Goal: Task Accomplishment & Management: Use online tool/utility

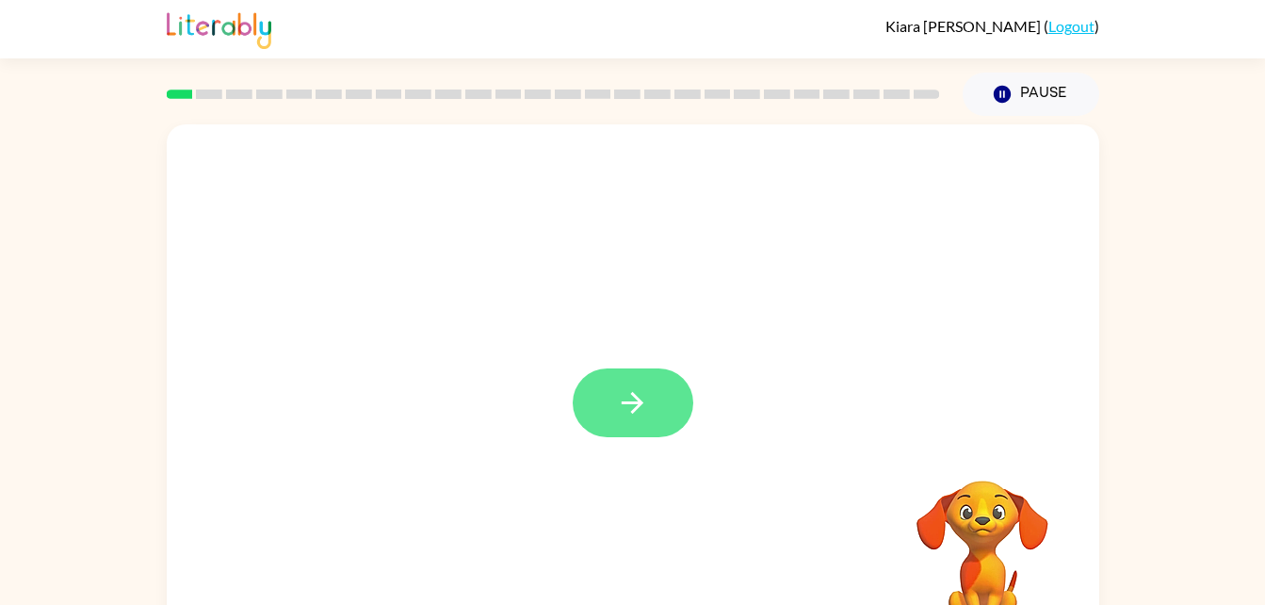
click at [634, 401] on icon "button" at bounding box center [632, 402] width 33 height 33
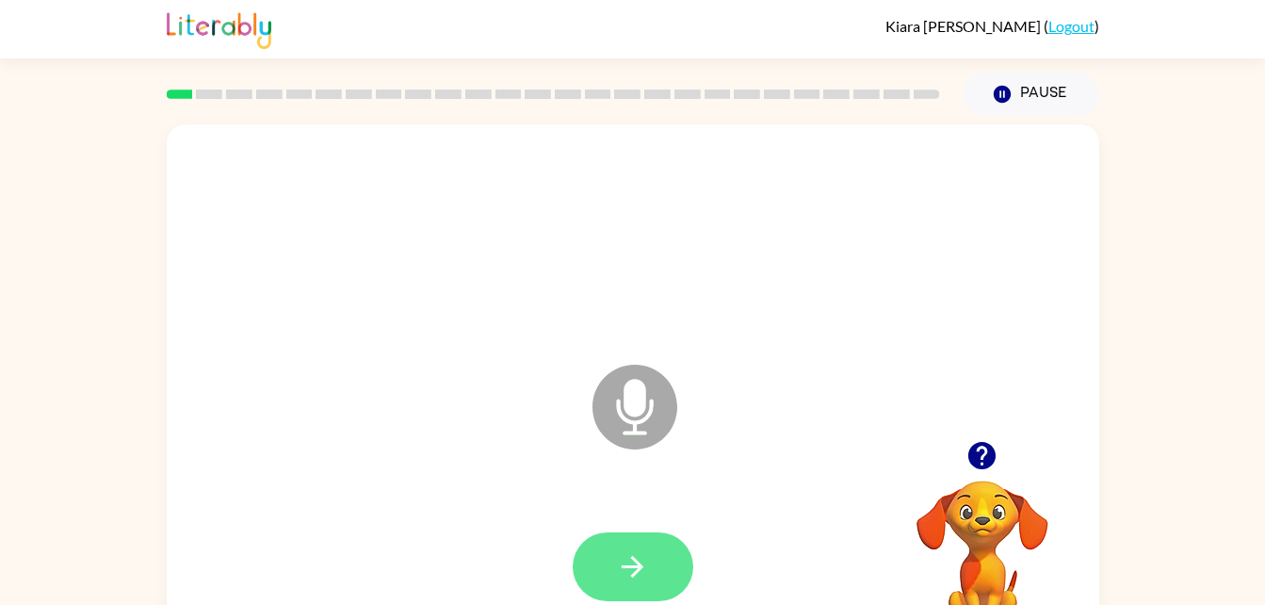
click at [616, 593] on button "button" at bounding box center [633, 566] width 121 height 69
click at [623, 532] on button "button" at bounding box center [633, 566] width 121 height 69
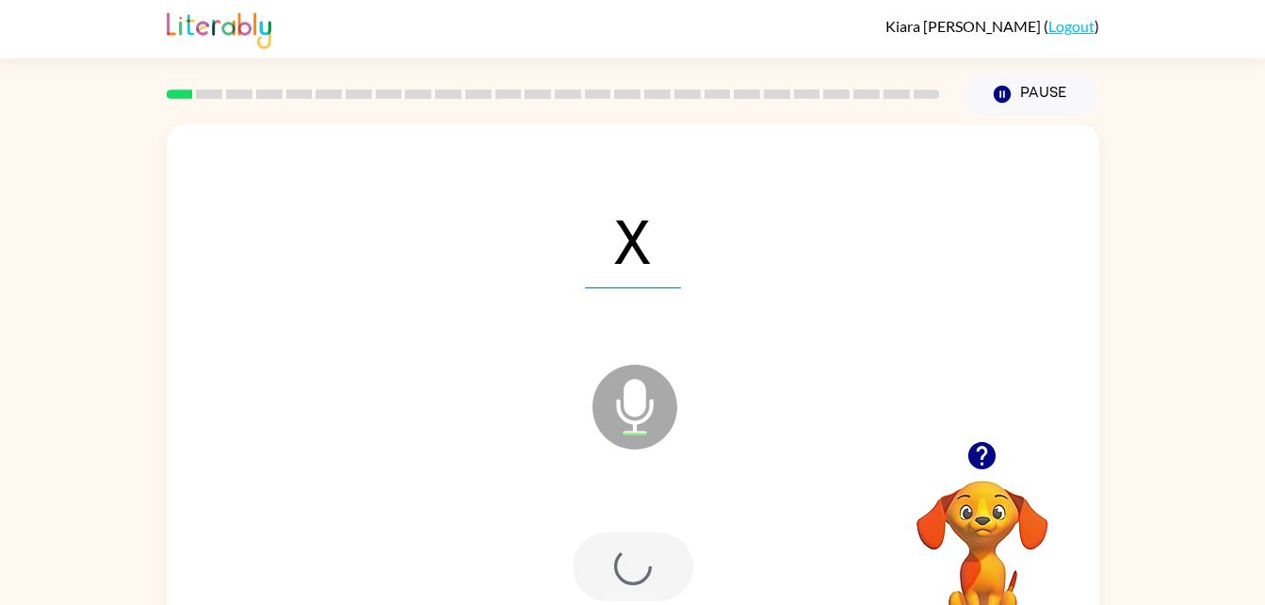
click at [599, 575] on div at bounding box center [633, 566] width 121 height 69
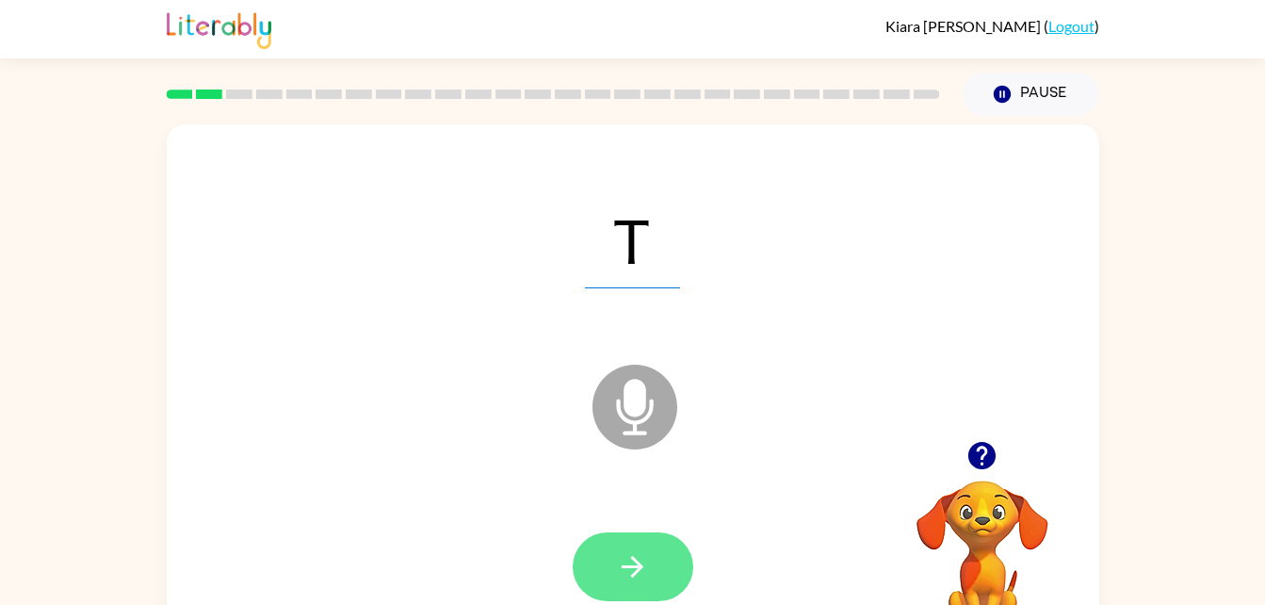
click at [641, 565] on icon "button" at bounding box center [633, 567] width 22 height 22
click at [642, 596] on button "button" at bounding box center [633, 566] width 121 height 69
click at [642, 561] on icon "button" at bounding box center [632, 566] width 33 height 33
click at [603, 557] on button "button" at bounding box center [633, 566] width 121 height 69
click at [652, 591] on button "button" at bounding box center [633, 566] width 121 height 69
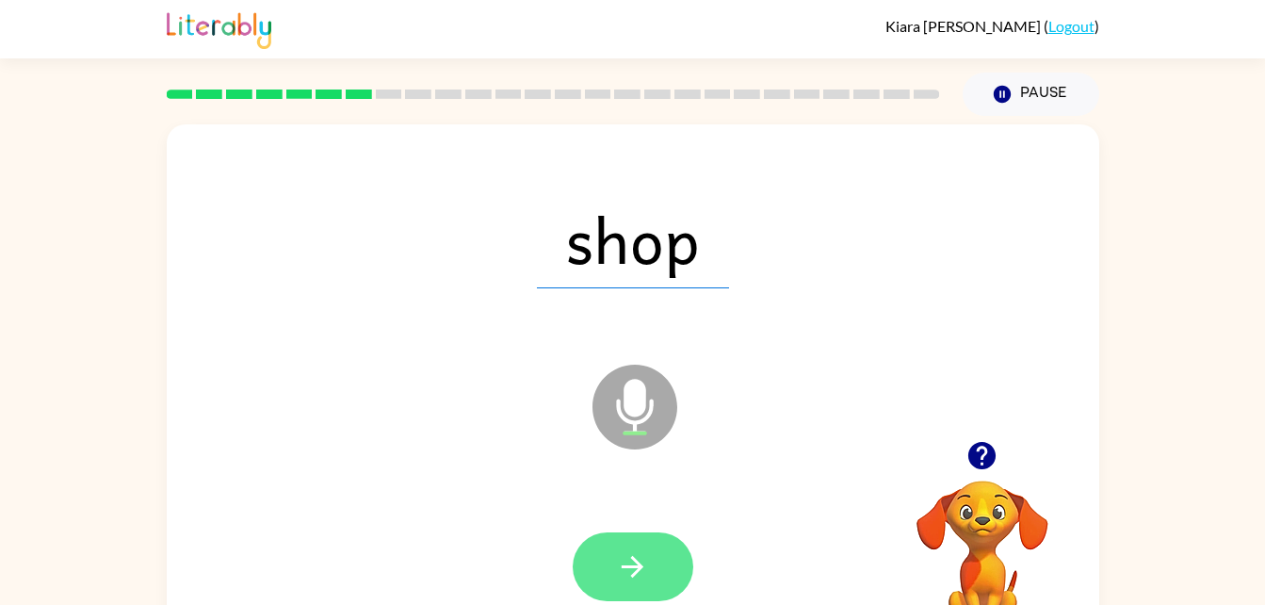
click at [671, 575] on button "button" at bounding box center [633, 566] width 121 height 69
click at [612, 565] on button "button" at bounding box center [633, 566] width 121 height 69
click at [622, 561] on icon "button" at bounding box center [632, 566] width 33 height 33
click at [674, 578] on button "button" at bounding box center [633, 566] width 121 height 69
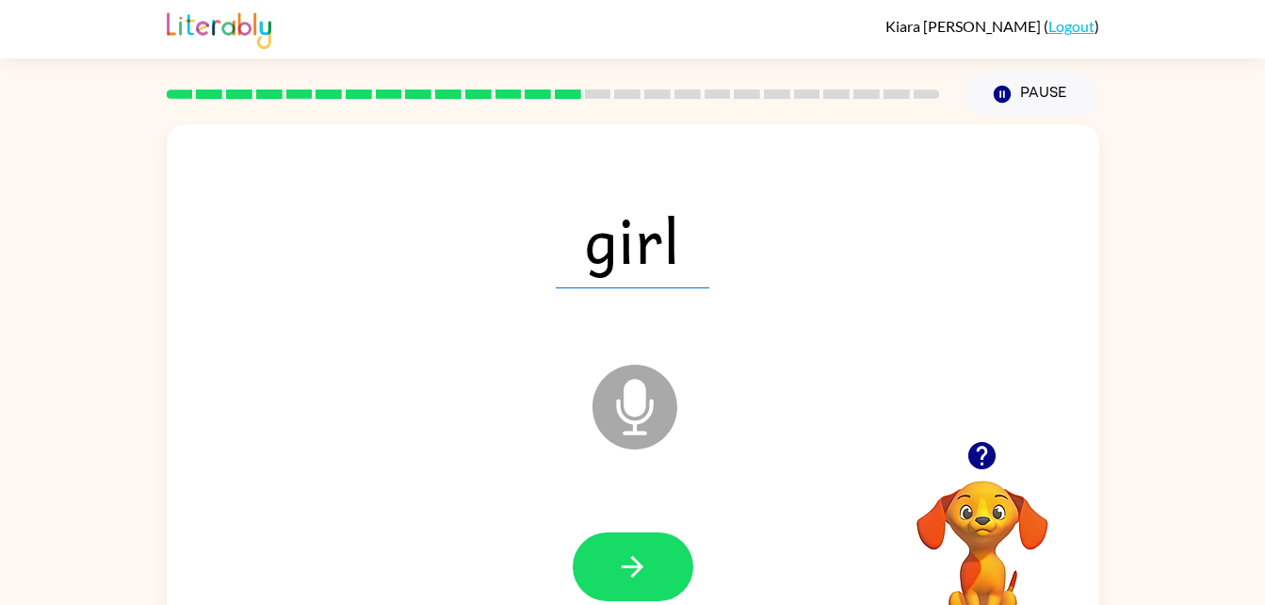
drag, startPoint x: 422, startPoint y: 455, endPoint x: 537, endPoint y: 350, distance: 155.3
click at [537, 350] on div "girl Microphone The Microphone is here when it is your turn to talk" at bounding box center [633, 393] width 932 height 538
click at [673, 548] on button "button" at bounding box center [633, 566] width 121 height 69
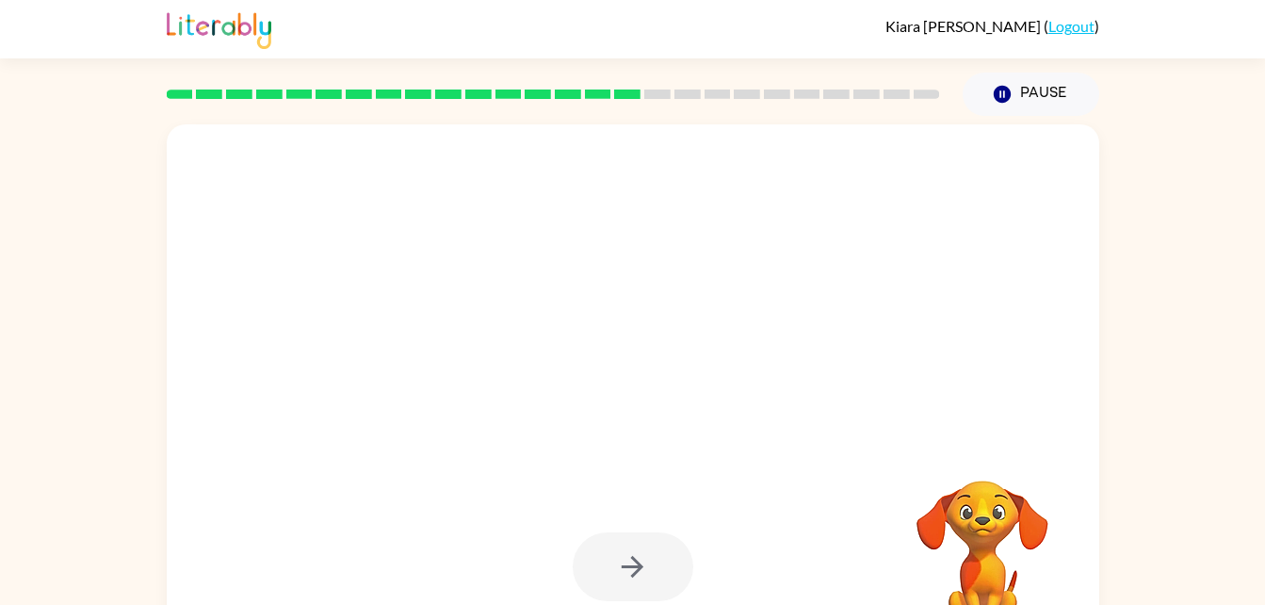
click at [615, 589] on div at bounding box center [633, 566] width 121 height 69
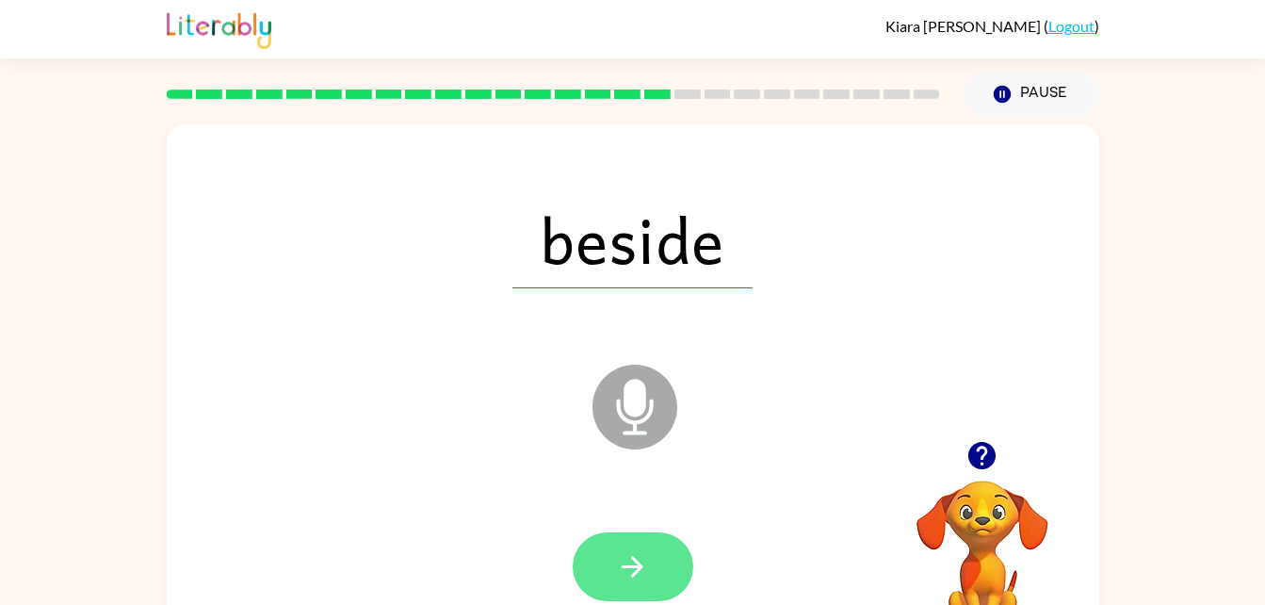
click at [599, 536] on button "button" at bounding box center [633, 566] width 121 height 69
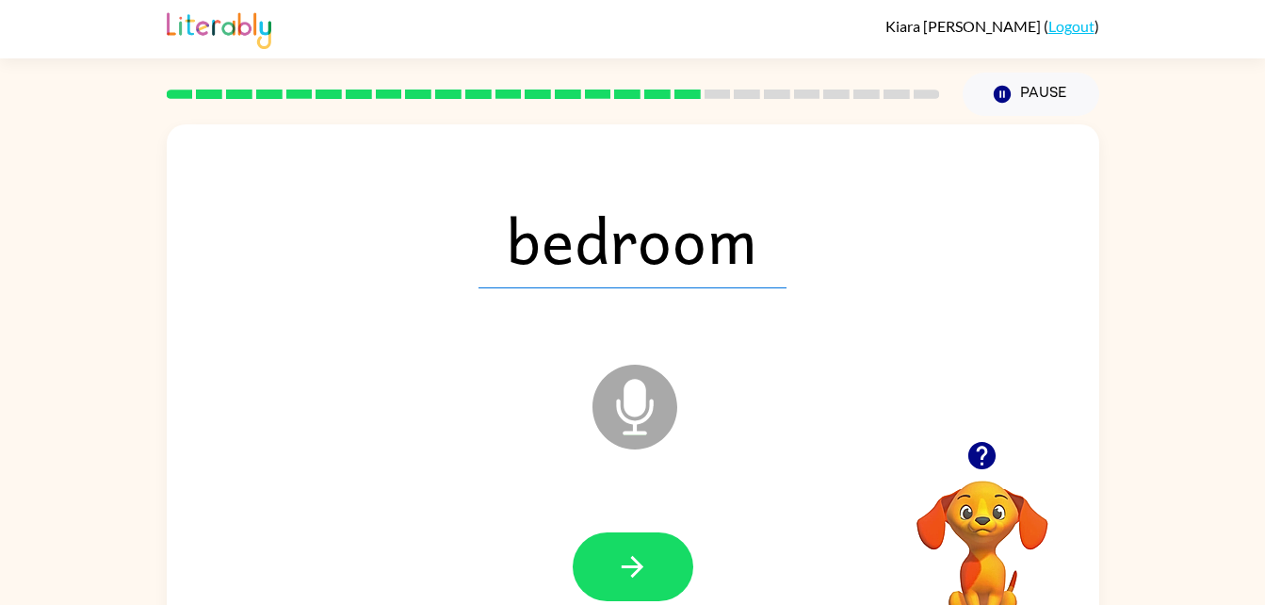
click at [977, 548] on video "Your browser must support playing .mp4 files to use Literably. Please try using…" at bounding box center [982, 545] width 188 height 188
click at [841, 106] on div at bounding box center [553, 94] width 796 height 66
click at [793, 101] on div at bounding box center [553, 94] width 796 height 66
click at [746, 101] on div at bounding box center [553, 94] width 796 height 66
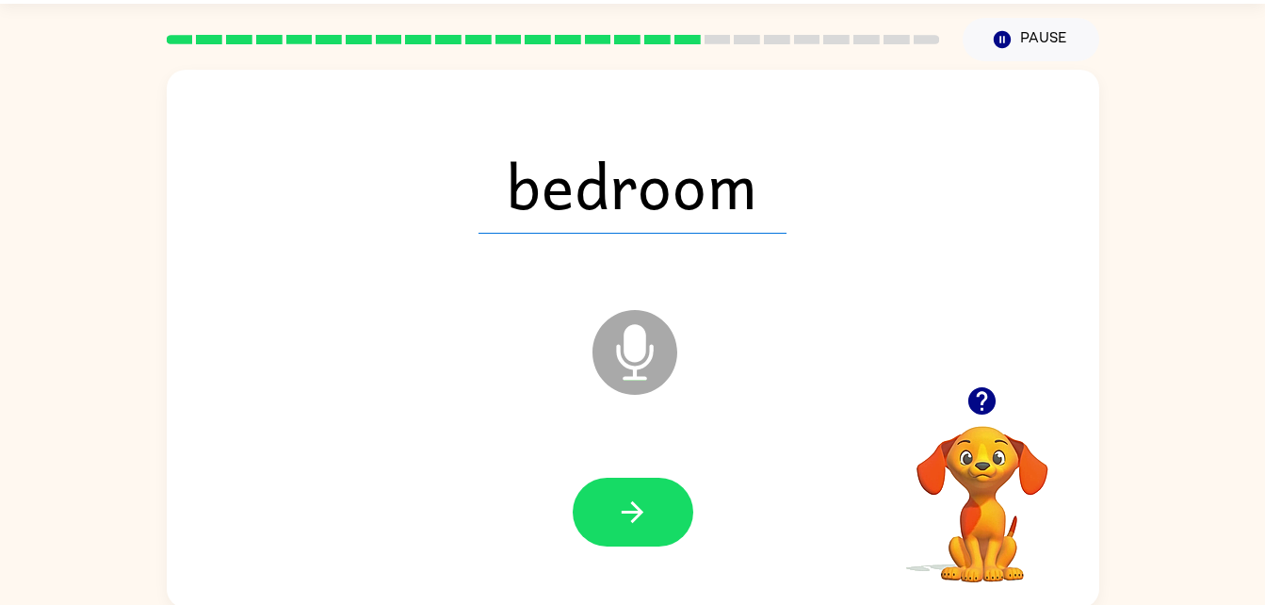
scroll to position [57, 0]
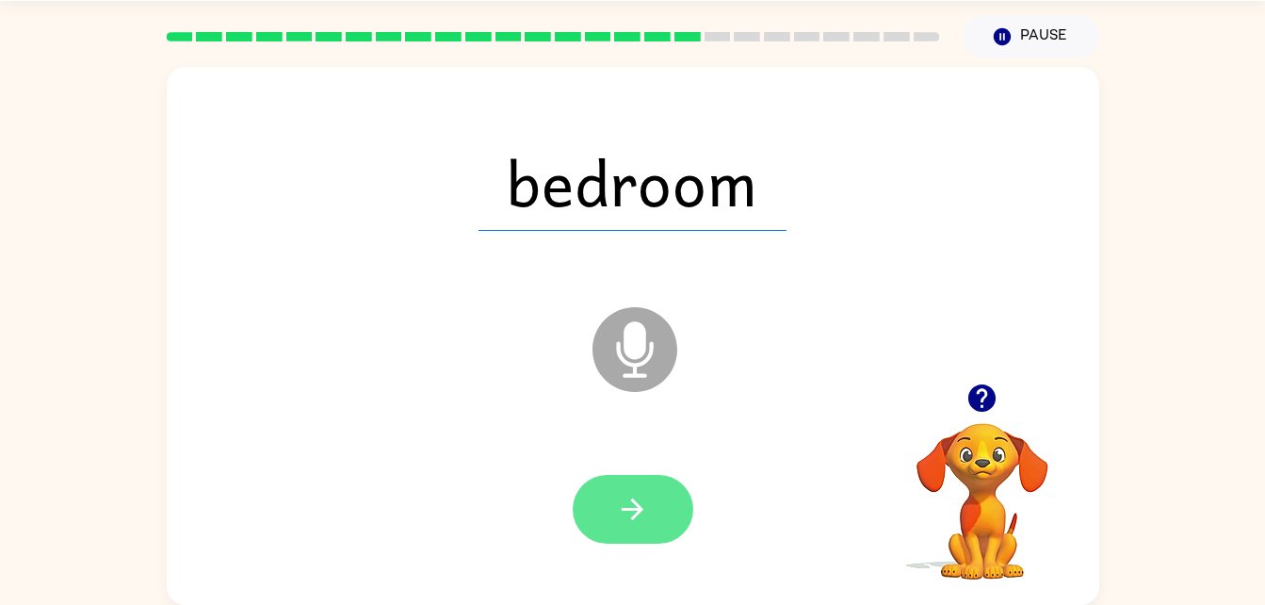
click at [610, 493] on button "button" at bounding box center [633, 509] width 121 height 69
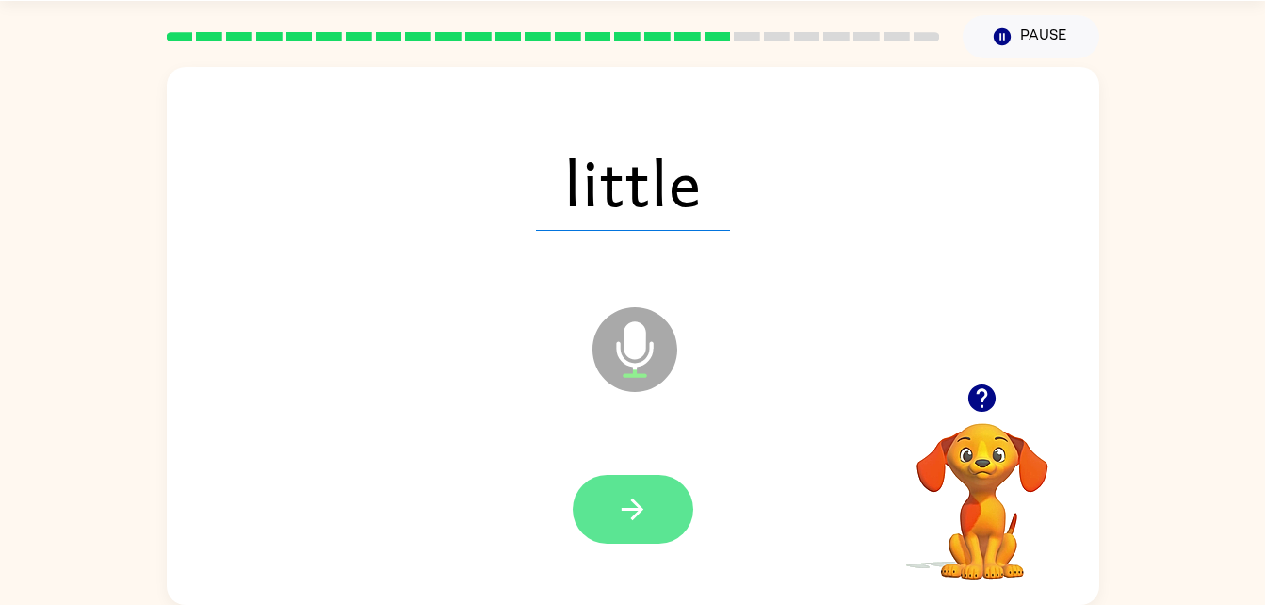
click at [613, 525] on button "button" at bounding box center [633, 509] width 121 height 69
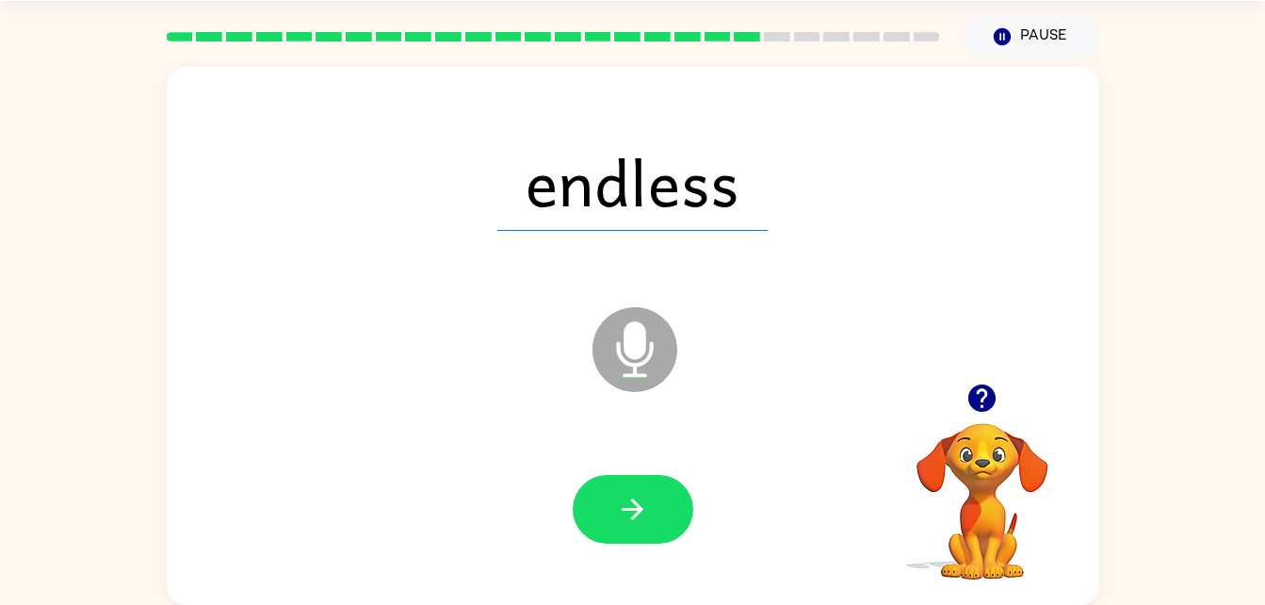
click at [691, 533] on div at bounding box center [633, 509] width 121 height 69
click at [635, 528] on button "button" at bounding box center [633, 509] width 121 height 69
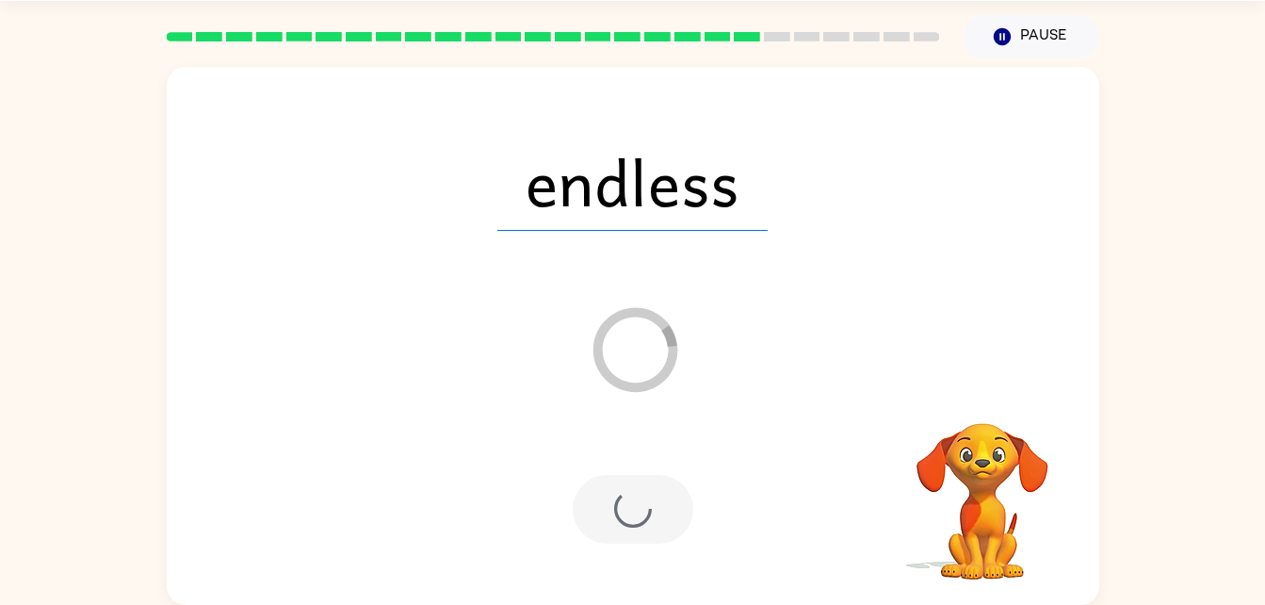
click at [652, 517] on div at bounding box center [633, 509] width 121 height 69
click at [659, 589] on div "endless Loader Your response is being sent to our graders" at bounding box center [633, 336] width 932 height 538
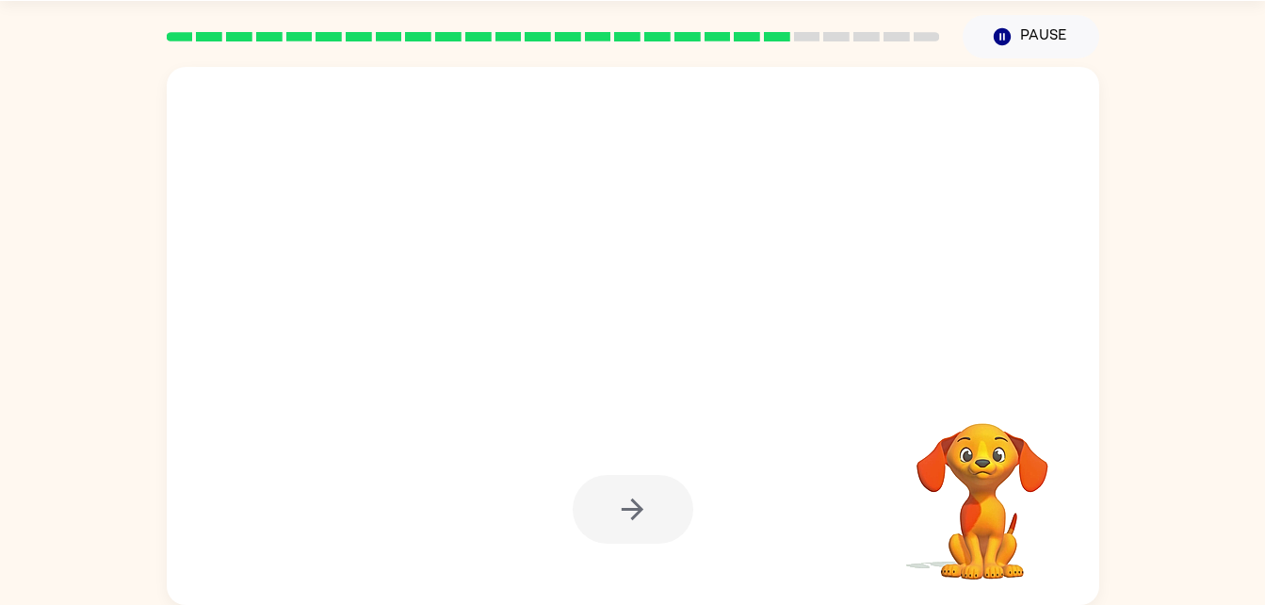
click at [694, 560] on div at bounding box center [633, 509] width 895 height 154
click at [704, 524] on div at bounding box center [633, 509] width 895 height 154
click at [652, 529] on div at bounding box center [633, 509] width 121 height 69
click at [654, 517] on div at bounding box center [633, 509] width 121 height 69
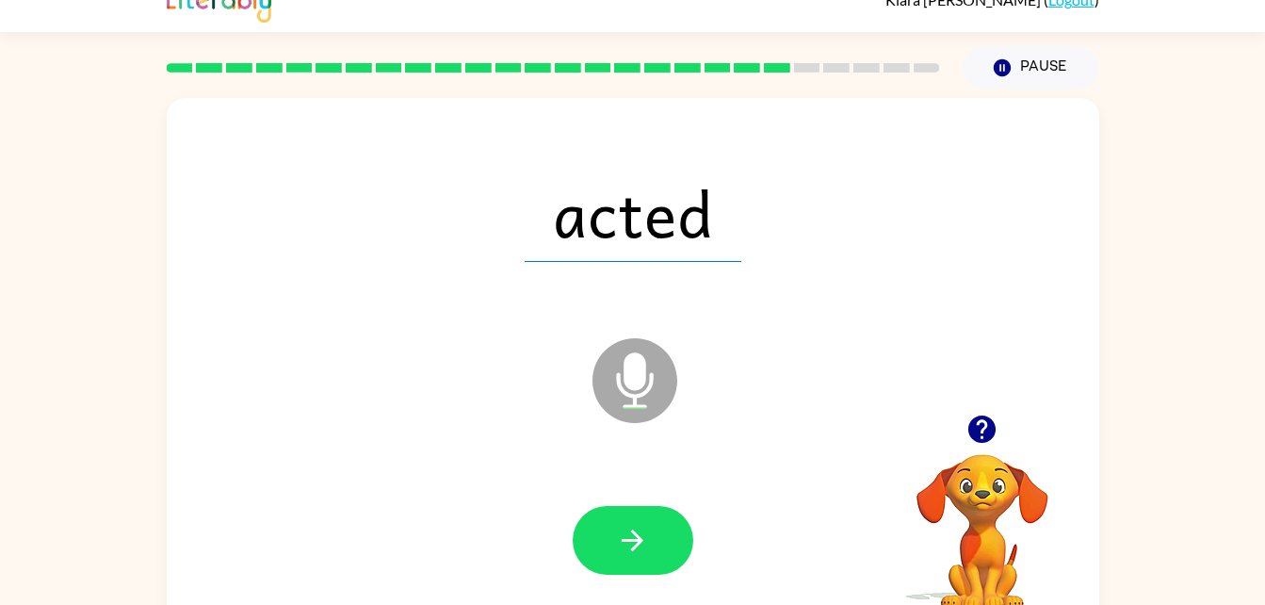
scroll to position [34, 0]
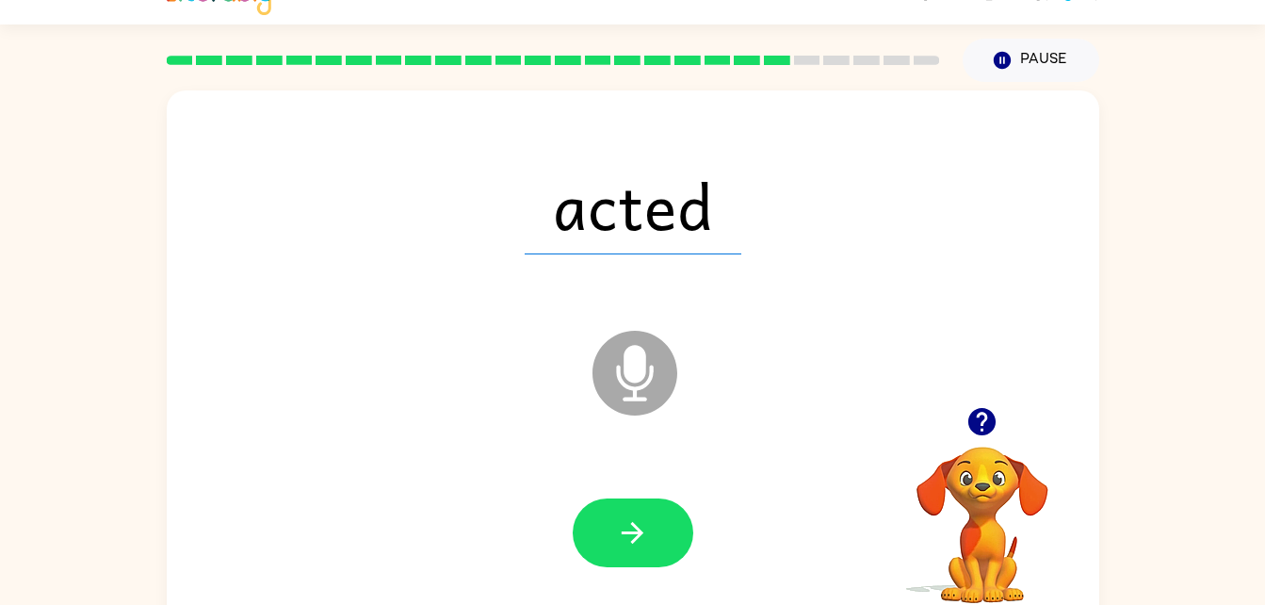
click at [678, 562] on div at bounding box center [633, 532] width 121 height 69
click at [606, 547] on button "button" at bounding box center [633, 532] width 121 height 69
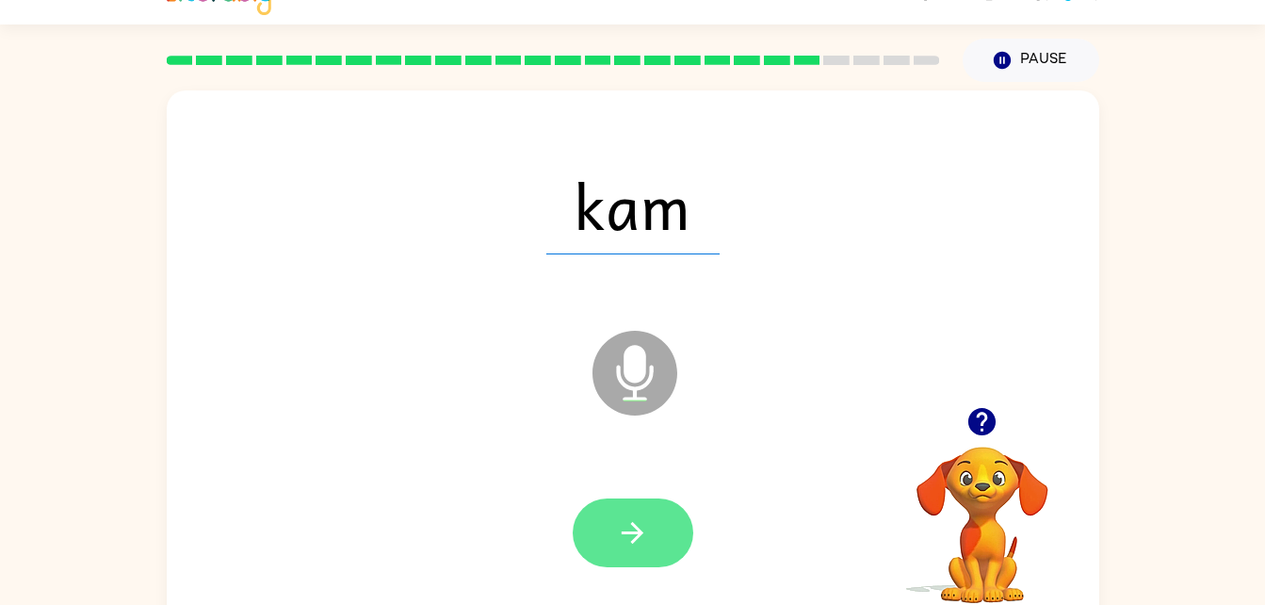
click at [601, 540] on button "button" at bounding box center [633, 532] width 121 height 69
click at [661, 509] on button "button" at bounding box center [633, 532] width 121 height 69
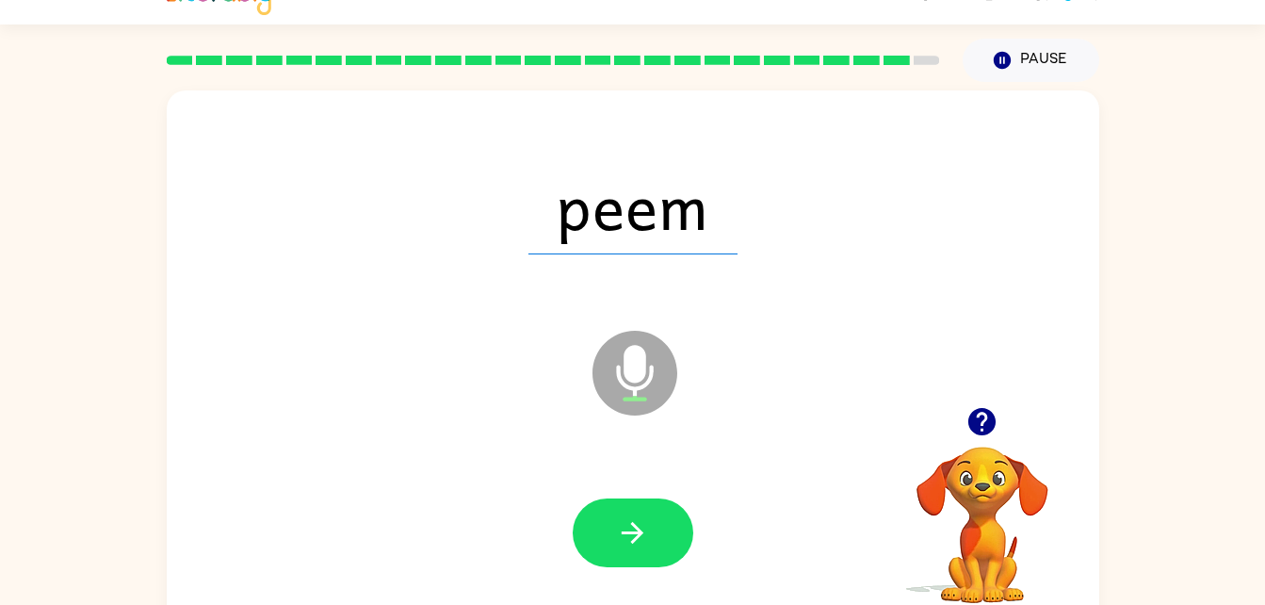
click at [618, 470] on div at bounding box center [633, 533] width 895 height 154
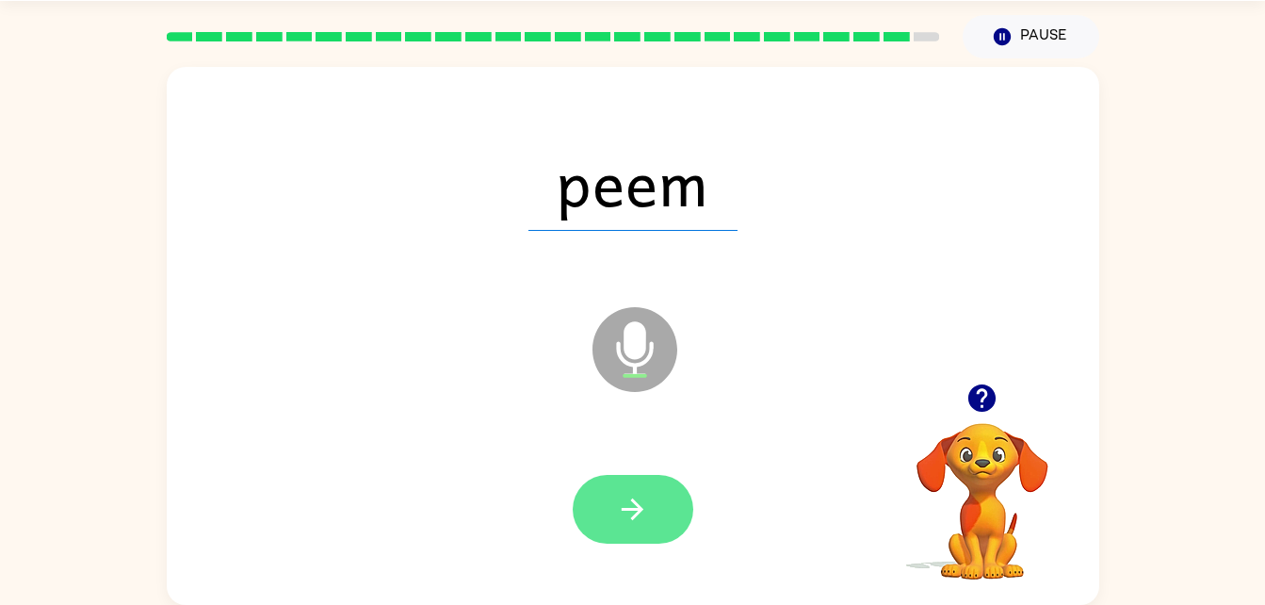
click at [662, 525] on button "button" at bounding box center [633, 509] width 121 height 69
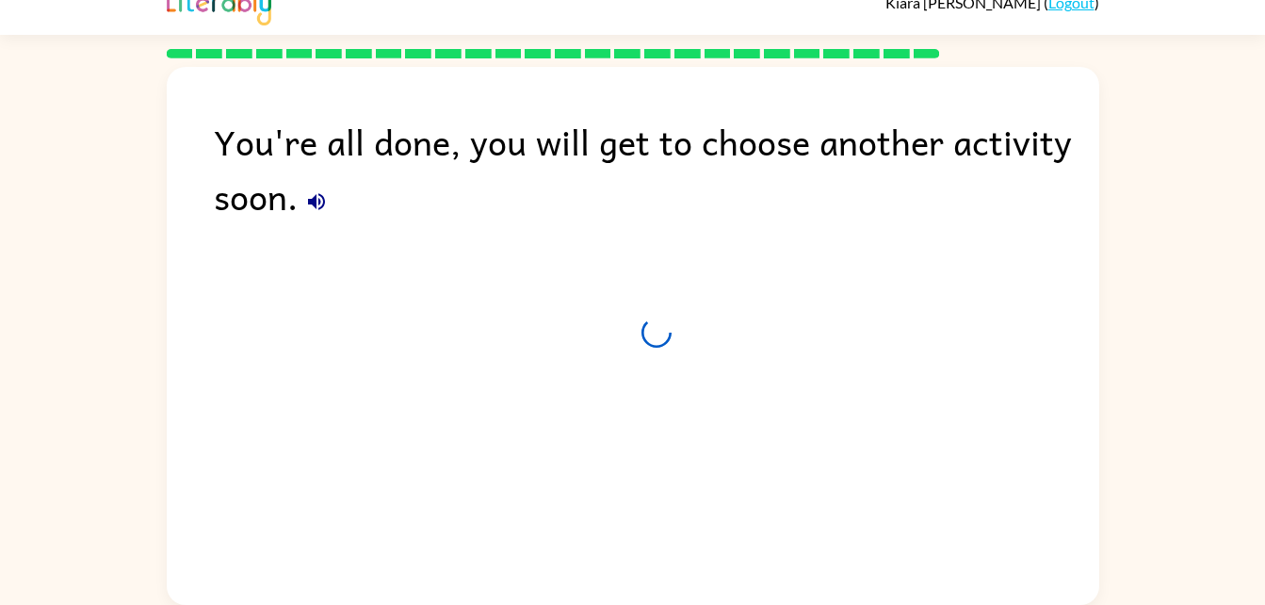
scroll to position [24, 0]
